Goal: Information Seeking & Learning: Understand process/instructions

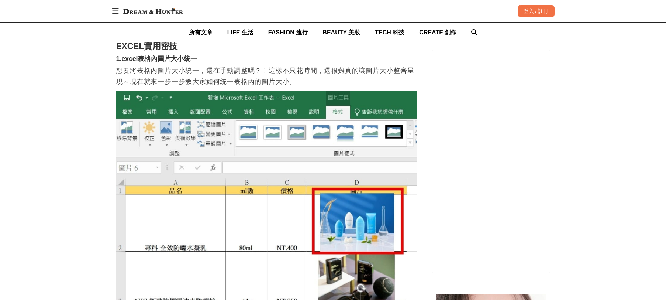
scroll to position [517, 0]
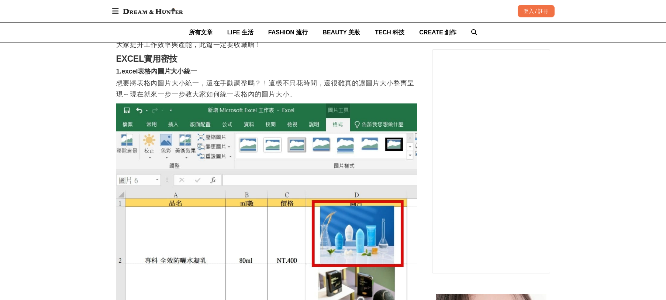
drag, startPoint x: 71, startPoint y: 114, endPoint x: 60, endPoint y: 124, distance: 15.2
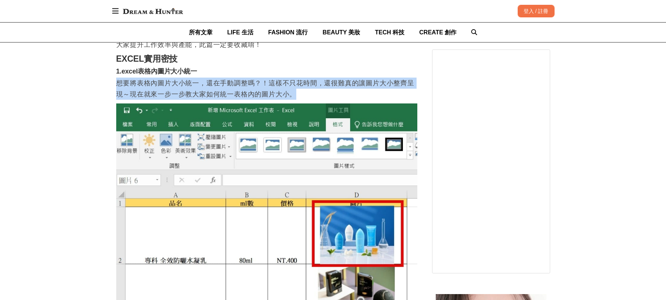
drag, startPoint x: 304, startPoint y: 96, endPoint x: 115, endPoint y: 81, distance: 189.6
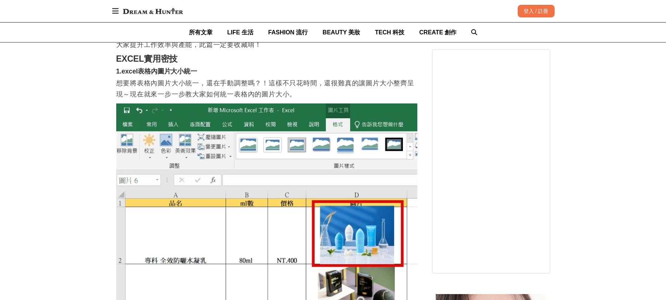
drag, startPoint x: 92, startPoint y: 89, endPoint x: 80, endPoint y: 92, distance: 12.7
drag, startPoint x: 80, startPoint y: 92, endPoint x: 63, endPoint y: 99, distance: 18.3
drag, startPoint x: 66, startPoint y: 108, endPoint x: 53, endPoint y: 110, distance: 13.4
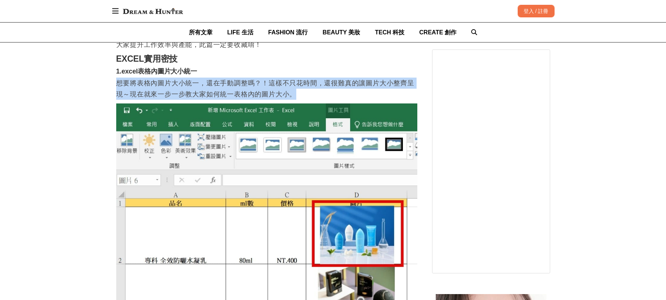
drag, startPoint x: 309, startPoint y: 96, endPoint x: 117, endPoint y: 83, distance: 192.4
click at [117, 83] on p "想要將表格內圖片大小統一，還在手動調整嗎？！這樣不只花時間，還很難真的讓圖片大小整齊呈現～現在就來一步一步教大家如何統一表格內的圖片大小。" at bounding box center [266, 89] width 301 height 22
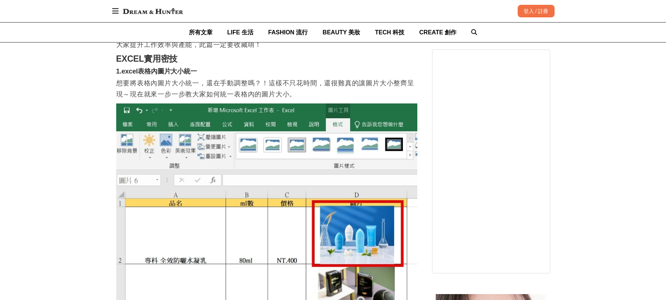
click at [332, 92] on p "想要將表格內圖片大小統一，還在手動調整嗎？！這樣不只花時間，還很難真的讓圖片大小整齊呈現～現在就來一步一步教大家如何統一表格內的圖片大小。" at bounding box center [266, 89] width 301 height 22
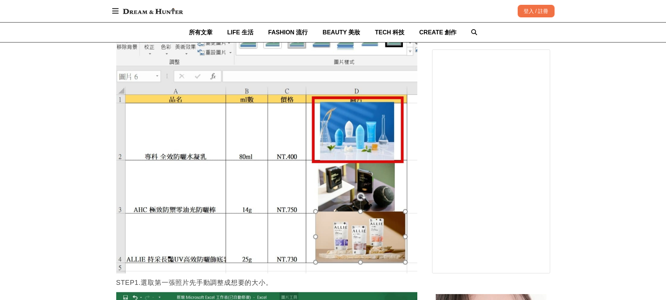
scroll to position [628, 0]
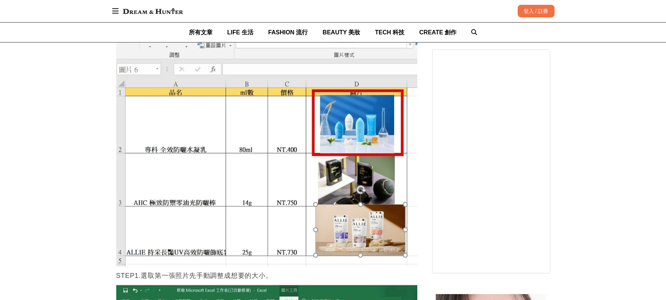
drag, startPoint x: 57, startPoint y: 153, endPoint x: 79, endPoint y: 149, distance: 21.7
drag, startPoint x: 79, startPoint y: 149, endPoint x: 57, endPoint y: 153, distance: 21.7
drag, startPoint x: 57, startPoint y: 153, endPoint x: 44, endPoint y: 157, distance: 13.4
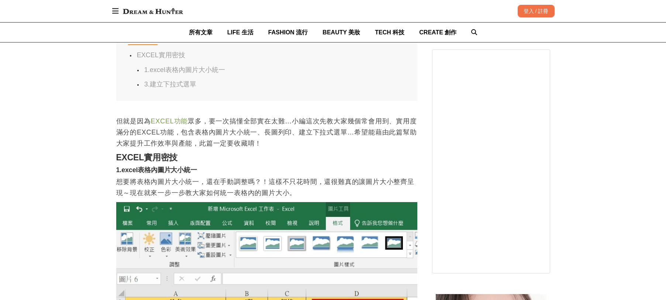
scroll to position [406, 0]
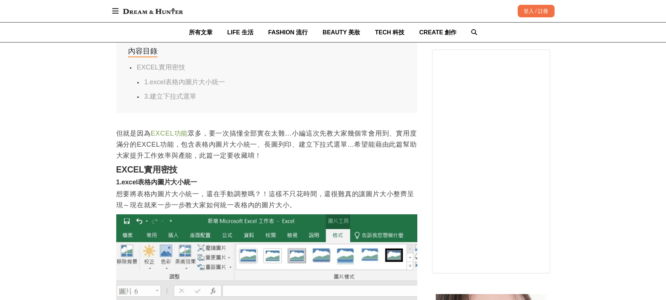
drag, startPoint x: 53, startPoint y: 162, endPoint x: 29, endPoint y: 167, distance: 24.2
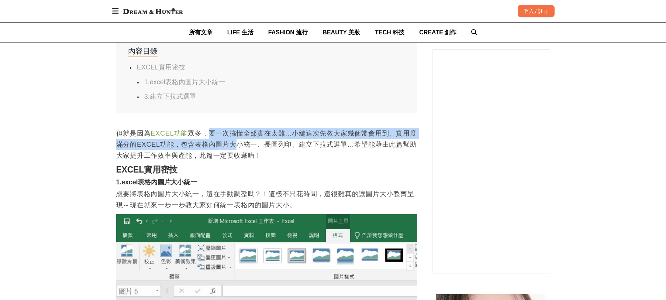
drag, startPoint x: 207, startPoint y: 140, endPoint x: 234, endPoint y: 149, distance: 28.6
click at [234, 149] on p "但就是因為 EXCEL功能 眾多，要一次搞懂全部實在太難…小編這次先教大家幾個常會用到、實用度滿分的EXCEL功能，包含表格內圖片大小統一、長圖列印、建立下拉…" at bounding box center [266, 144] width 301 height 33
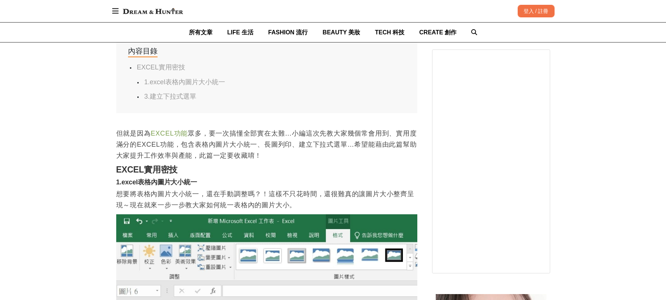
drag, startPoint x: 267, startPoint y: 165, endPoint x: 213, endPoint y: 174, distance: 54.6
click at [213, 174] on h2 "EXCEL實用密技" at bounding box center [266, 170] width 301 height 10
drag, startPoint x: 227, startPoint y: 141, endPoint x: 267, endPoint y: 161, distance: 44.4
click at [261, 149] on p "但就是因為 EXCEL功能 眾多，要一次搞懂全部實在太難…小編這次先教大家幾個常會用到、實用度滿分的EXCEL功能，包含表格內圖片大小統一、長圖列印、建立下拉…" at bounding box center [266, 144] width 301 height 33
click at [267, 161] on p "但就是因為 EXCEL功能 眾多，要一次搞懂全部實在太難…小編這次先教大家幾個常會用到、實用度滿分的EXCEL功能，包含表格內圖片大小統一、長圖列印、建立下拉…" at bounding box center [266, 144] width 301 height 33
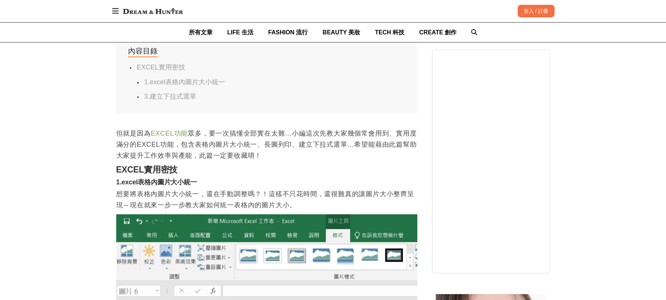
drag, startPoint x: 267, startPoint y: 161, endPoint x: 239, endPoint y: 164, distance: 27.5
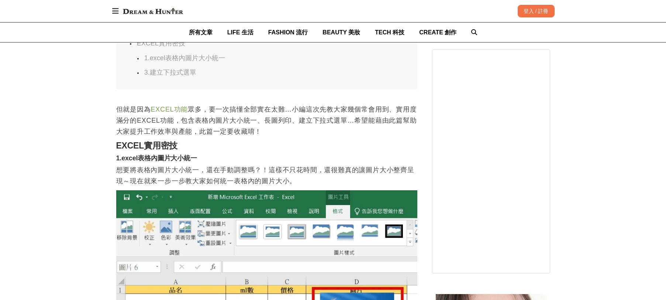
scroll to position [443, 0]
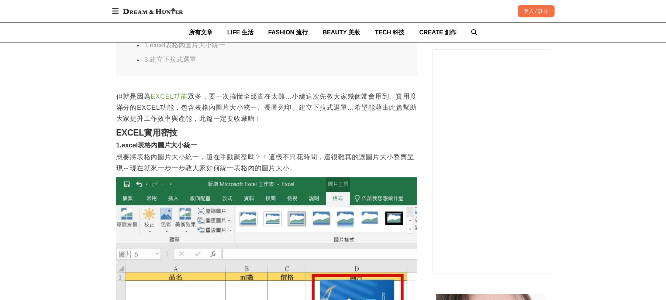
click at [239, 164] on p "想要將表格內圖片大小統一，還在手動調整嗎？！這樣不只花時間，還很難真的讓圖片大小整齊呈現～現在就來一步一步教大家如何統一表格內的圖片大小。" at bounding box center [266, 162] width 301 height 22
click at [278, 154] on p "想要將表格內圖片大小統一，還在手動調整嗎？！這樣不只花時間，還很難真的讓圖片大小整齊呈現～現在就來一步一步教大家如何統一表格內的圖片大小。" at bounding box center [266, 162] width 301 height 22
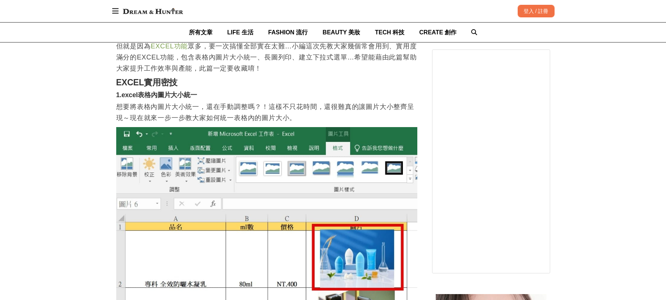
scroll to position [480, 0]
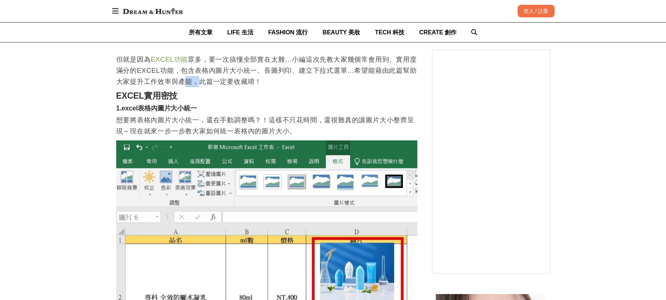
drag, startPoint x: 187, startPoint y: 82, endPoint x: 219, endPoint y: 85, distance: 32.3
click at [203, 81] on p "但就是因為 EXCEL功能 眾多，要一次搞懂全部實在太難…小編這次先教大家幾個常會用到、實用度滿分的EXCEL功能，包含表格內圖片大小統一、長圖列印、建立下拉…" at bounding box center [266, 70] width 301 height 33
click at [219, 85] on p "但就是因為 EXCEL功能 眾多，要一次搞懂全部實在太難…小編這次先教大家幾個常會用到、實用度滿分的EXCEL功能，包含表格內圖片大小統一、長圖列印、建立下拉…" at bounding box center [266, 70] width 301 height 33
drag, startPoint x: 131, startPoint y: 97, endPoint x: 146, endPoint y: 102, distance: 15.6
click at [144, 101] on h2 "EXCEL實用密技" at bounding box center [266, 96] width 301 height 10
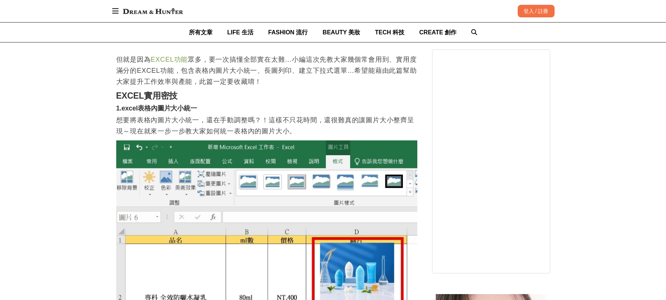
click at [168, 113] on h3 "1.excel表格內圖片大小統一" at bounding box center [266, 108] width 301 height 8
drag, startPoint x: 168, startPoint y: 114, endPoint x: 148, endPoint y: 119, distance: 20.3
click at [148, 119] on p "想要將表格內圖片大小統一，還在手動調整嗎？！這樣不只花時間，還很難真的讓圖片大小整齊呈現～現在就來一步一步教大家如何統一表格內的圖片大小。" at bounding box center [266, 125] width 301 height 22
drag, startPoint x: 147, startPoint y: 112, endPoint x: 203, endPoint y: 119, distance: 56.2
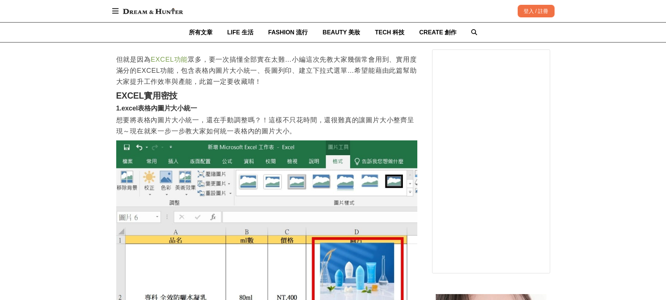
click at [207, 120] on p "想要將表格內圖片大小統一，還在手動調整嗎？！這樣不只花時間，還很難真的讓圖片大小整齊呈現～現在就來一步一步教大家如何統一表格內的圖片大小。" at bounding box center [266, 125] width 301 height 22
click at [230, 117] on p "想要將表格內圖片大小統一，還在手動調整嗎？！這樣不只花時間，還很難真的讓圖片大小整齊呈現～現在就來一步一步教大家如何統一表格內的圖片大小。" at bounding box center [266, 125] width 301 height 22
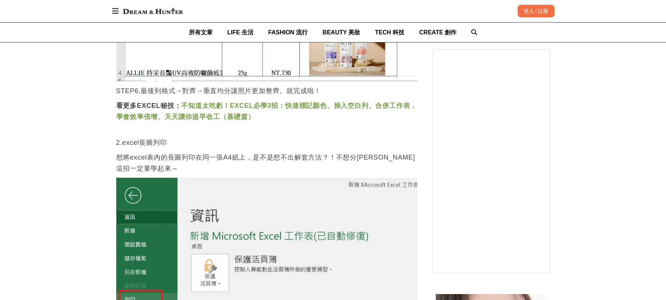
scroll to position [2917, 0]
